Goal: Complete application form: Complete application form

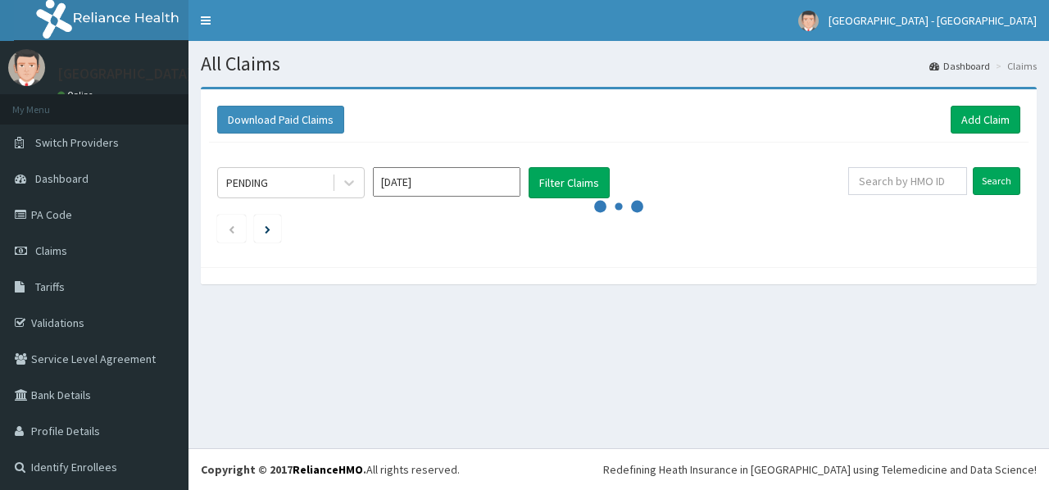
click at [59, 253] on span "Claims" at bounding box center [51, 250] width 32 height 15
click at [975, 120] on link "Add Claim" at bounding box center [986, 120] width 70 height 28
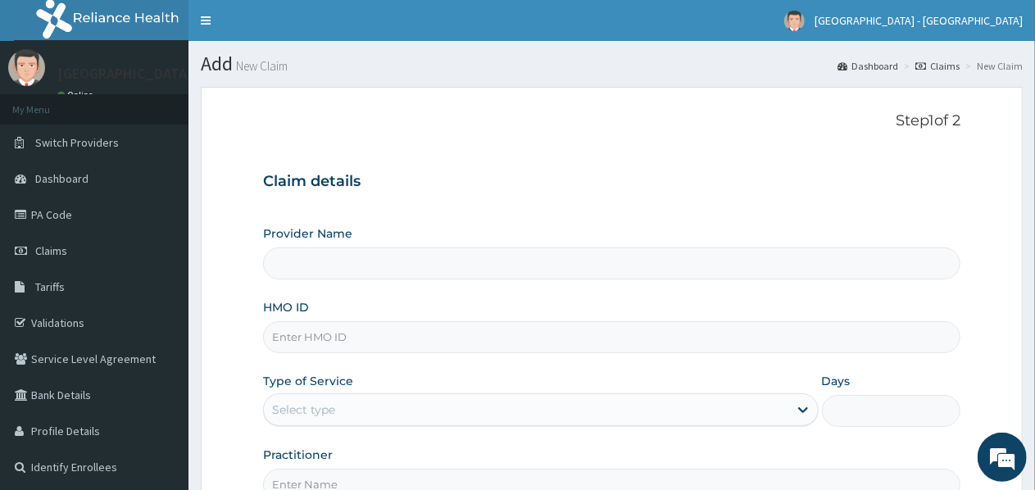
type input "TEEKAY HOSPITAL"
click at [402, 257] on input "TEEKAY HOSPITAL" at bounding box center [611, 264] width 697 height 32
click at [400, 340] on input "HMO ID" at bounding box center [611, 337] width 697 height 32
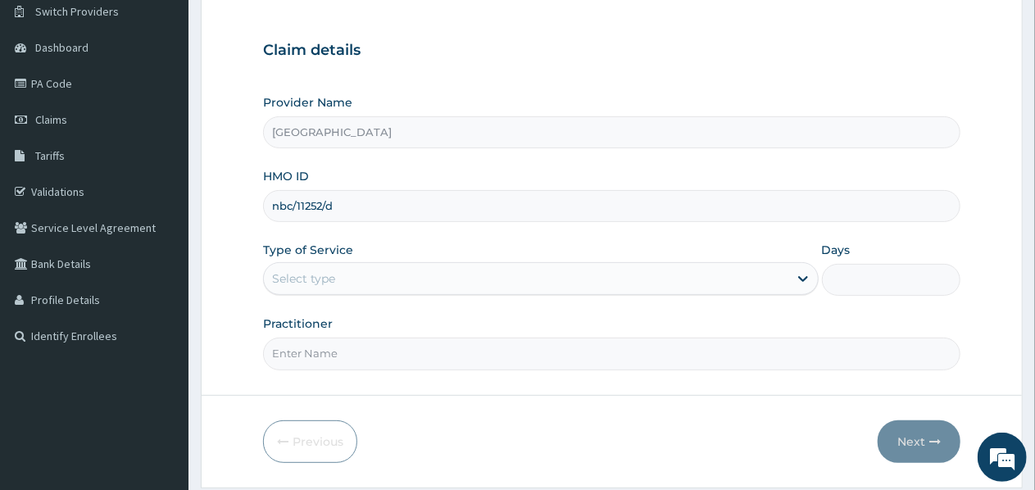
scroll to position [180, 0]
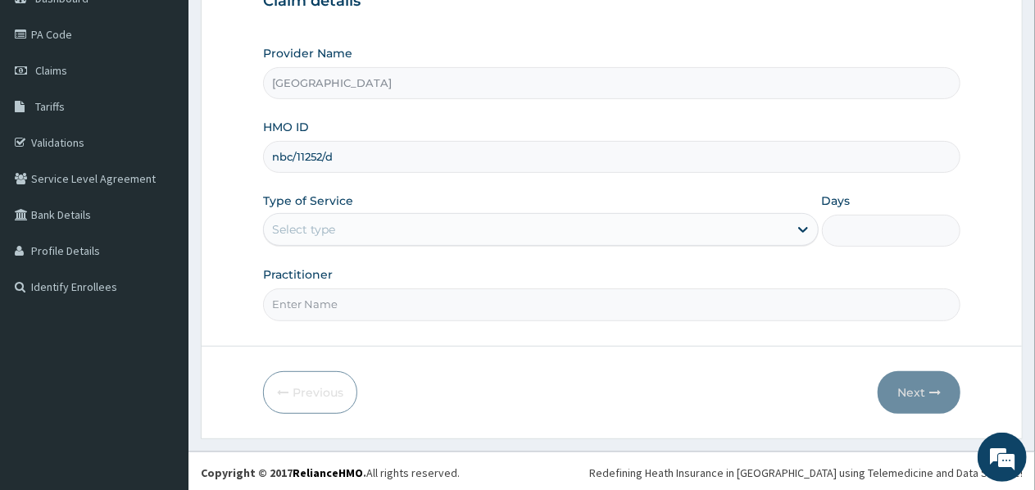
click at [511, 150] on input "nbc/11252/d" at bounding box center [611, 157] width 697 height 32
type input "nbc/11252/d"
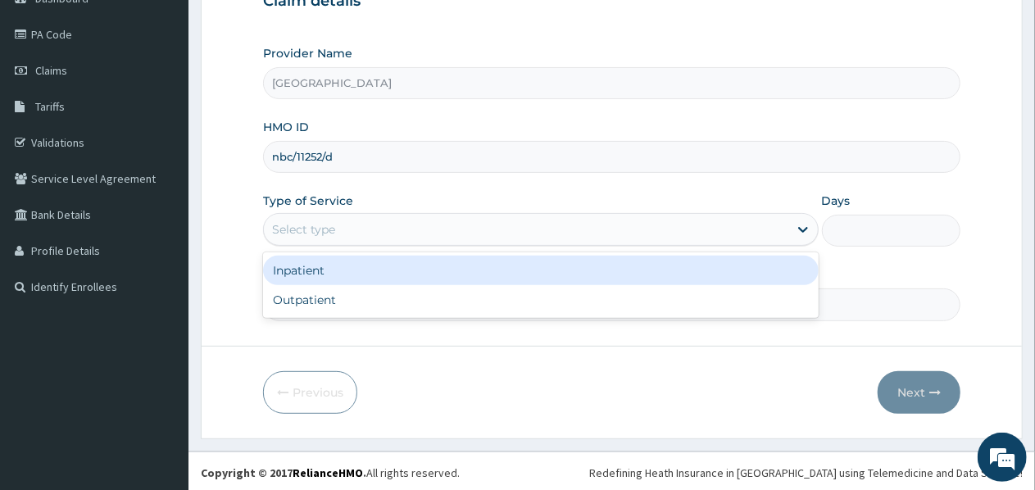
click at [487, 237] on div "Select type" at bounding box center [526, 229] width 524 height 26
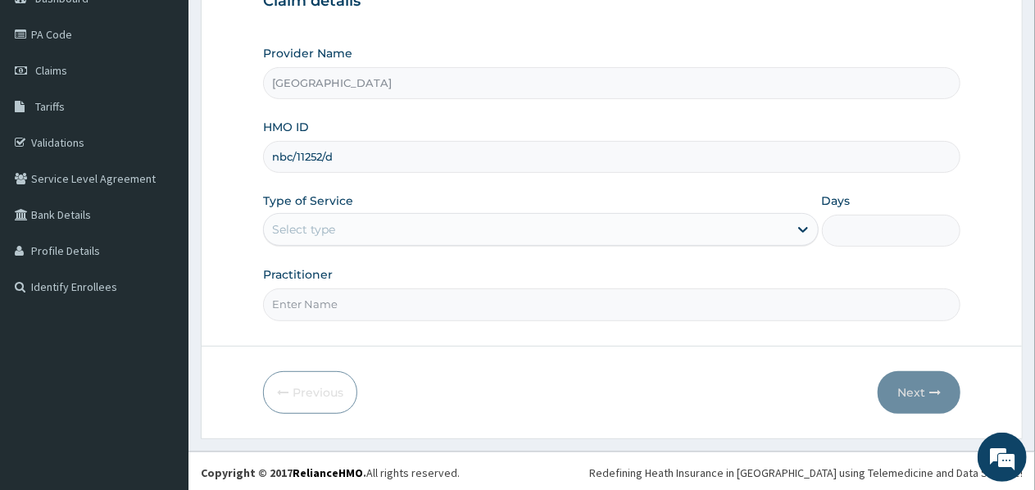
click at [487, 237] on div "Select type" at bounding box center [526, 229] width 524 height 26
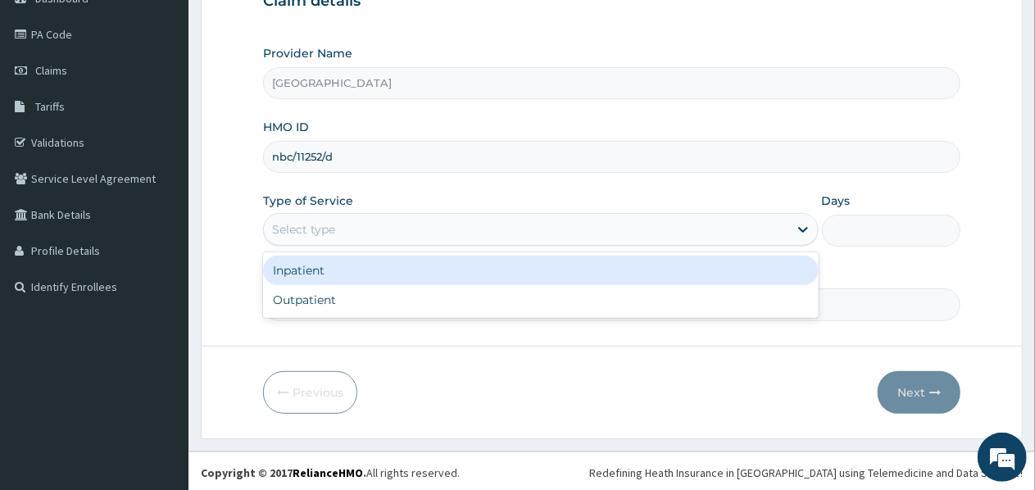
click at [479, 226] on div "Select type" at bounding box center [526, 229] width 524 height 26
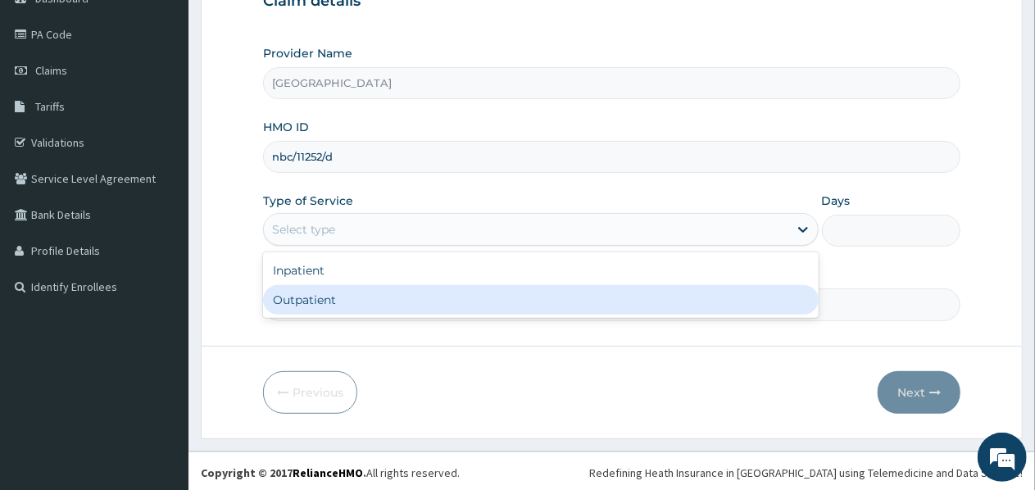
click at [407, 293] on div "Outpatient" at bounding box center [540, 300] width 555 height 30
type input "1"
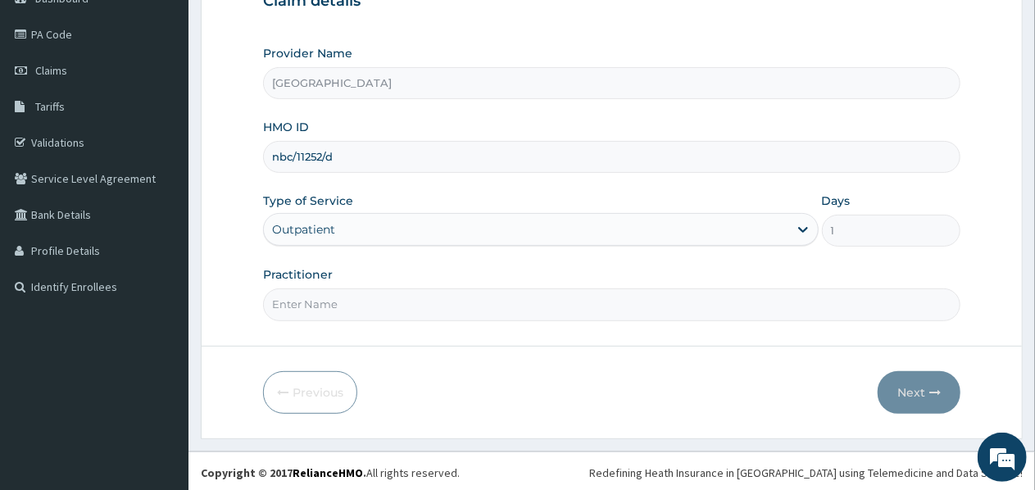
click at [659, 311] on input "Practitioner" at bounding box center [611, 304] width 697 height 32
type input "Dr Amos"
click at [922, 399] on button "Next" at bounding box center [919, 392] width 83 height 43
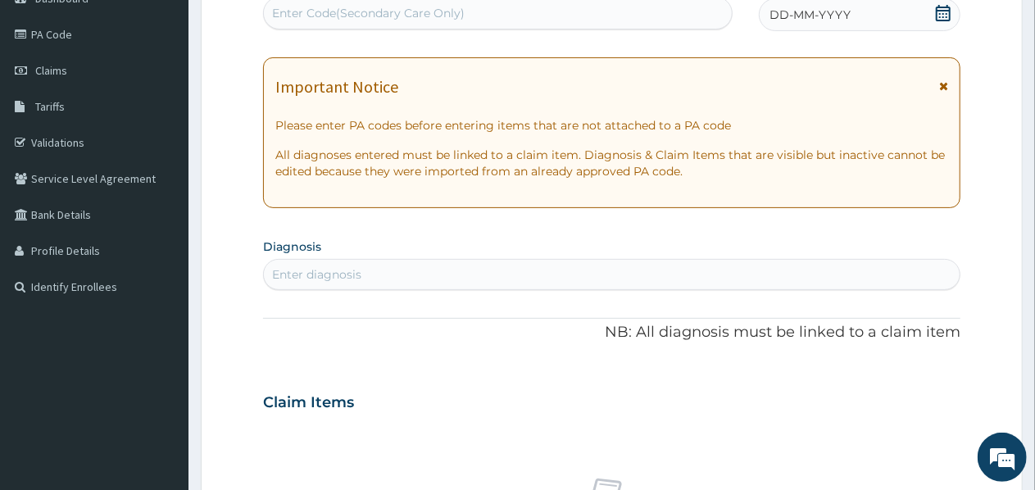
click at [837, 17] on span "DD-MM-YYYY" at bounding box center [810, 15] width 81 height 16
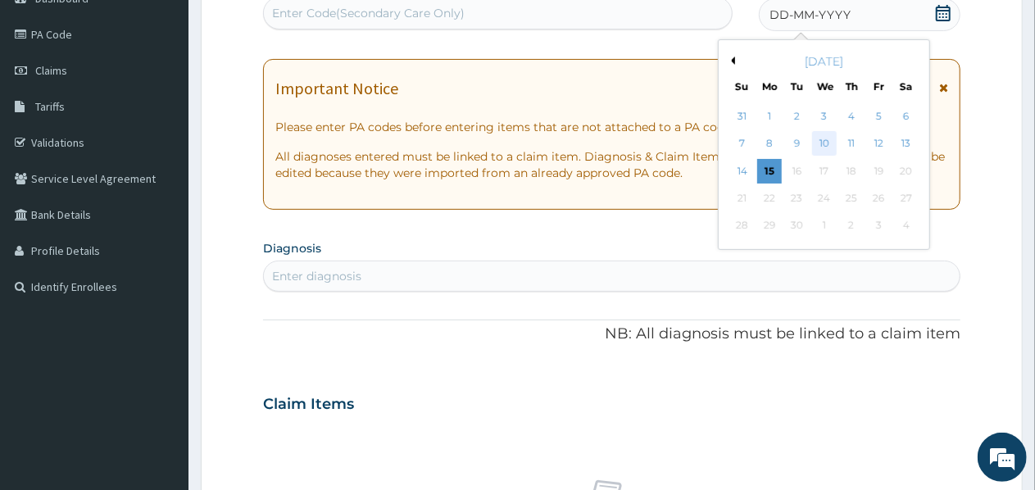
click at [825, 146] on div "10" at bounding box center [824, 144] width 25 height 25
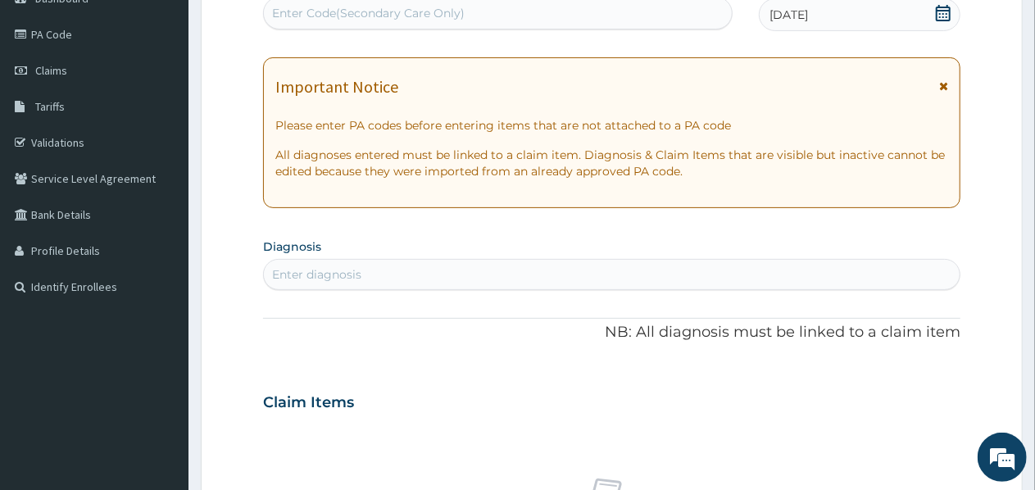
click at [508, 12] on div "Enter Code(Secondary Care Only)" at bounding box center [498, 13] width 468 height 26
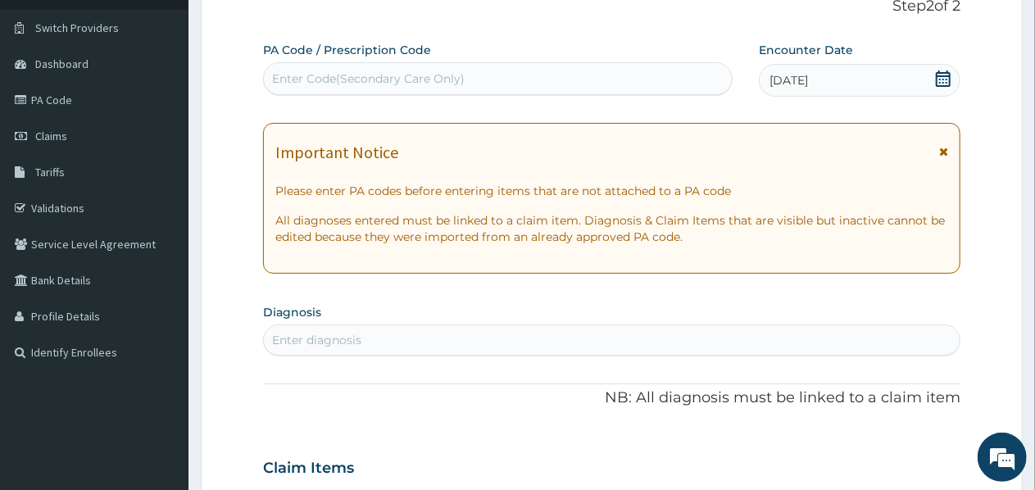
scroll to position [82, 0]
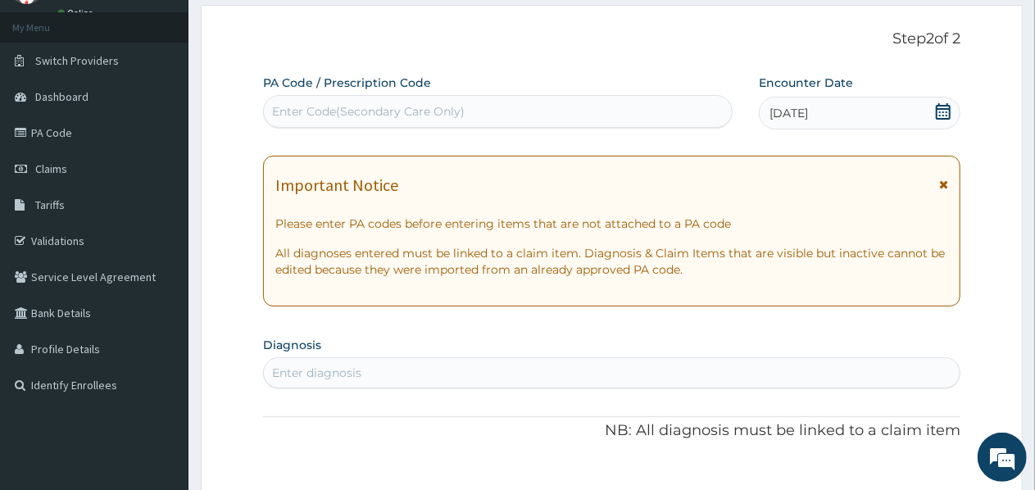
click at [546, 115] on div "Enter Code(Secondary Care Only)" at bounding box center [498, 111] width 468 height 26
paste input "PA/38A733"
type input "PA/38A733"
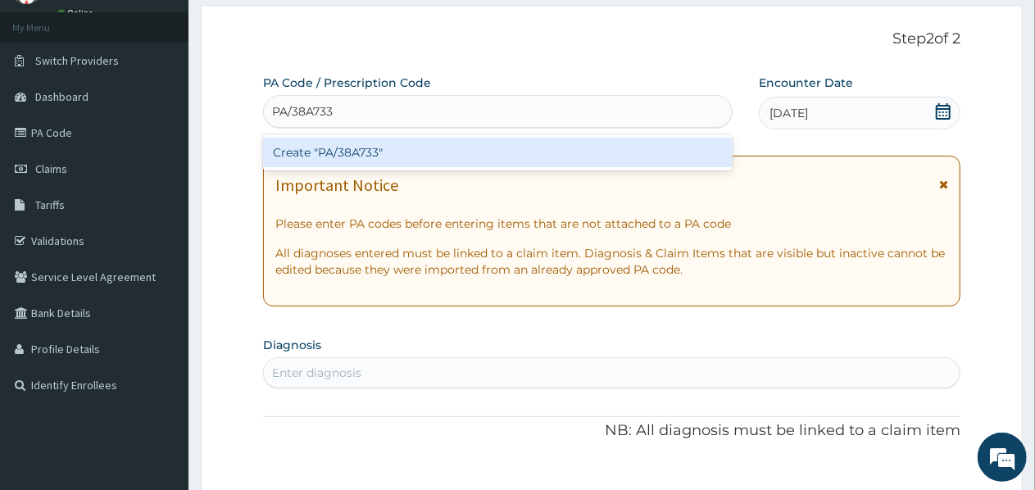
click at [495, 155] on div "Create "PA/38A733"" at bounding box center [498, 153] width 470 height 30
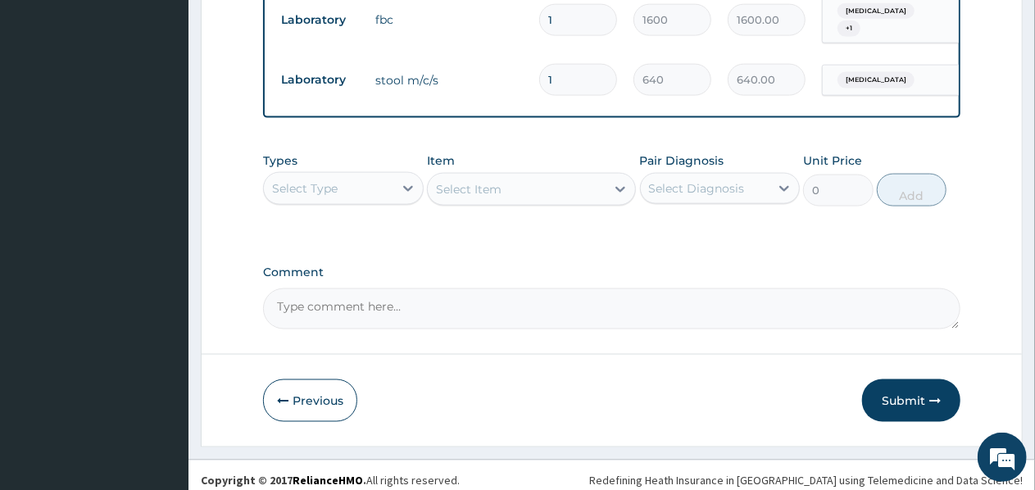
scroll to position [1145, 0]
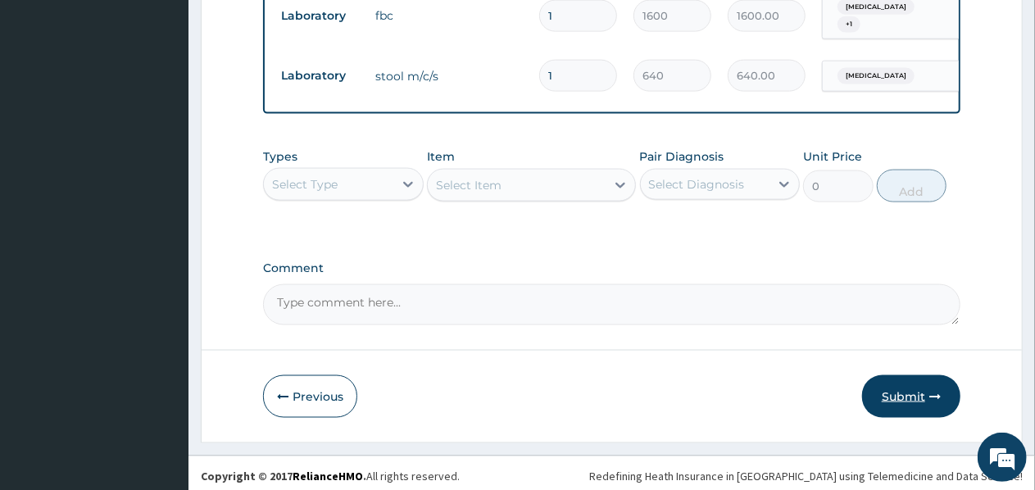
click at [911, 388] on button "Submit" at bounding box center [911, 396] width 98 height 43
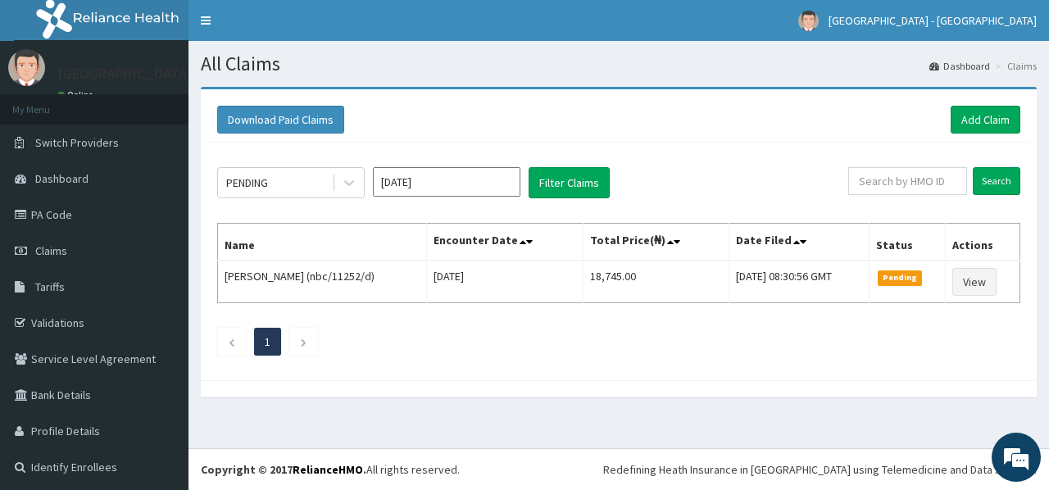
click at [614, 64] on h1 "All Claims" at bounding box center [619, 63] width 836 height 21
